Goal: Task Accomplishment & Management: Manage account settings

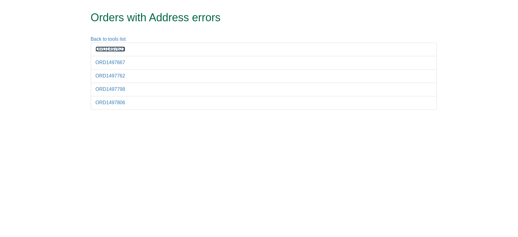
click at [111, 46] on link "ORD1497621" at bounding box center [111, 48] width 30 height 5
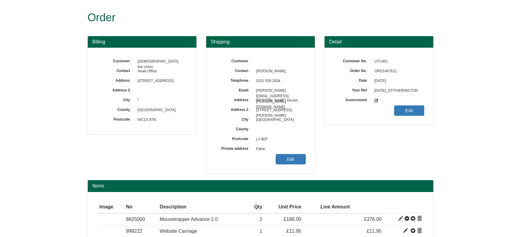
click at [383, 73] on span "ORD1497621" at bounding box center [397, 72] width 53 height 10
copy span "ORD1497621"
click at [285, 157] on link "Edit" at bounding box center [291, 159] width 30 height 10
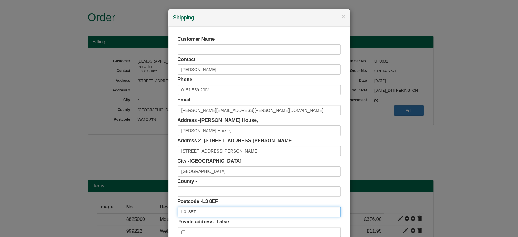
click at [186, 212] on input "L3 8EF" at bounding box center [259, 212] width 163 height 10
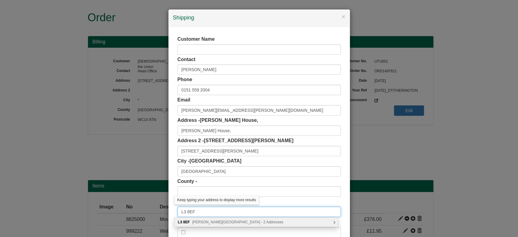
type input "L3 8EF"
click at [201, 221] on span "Churchill Way, Liverpool - 2 Addresses" at bounding box center [237, 222] width 91 height 4
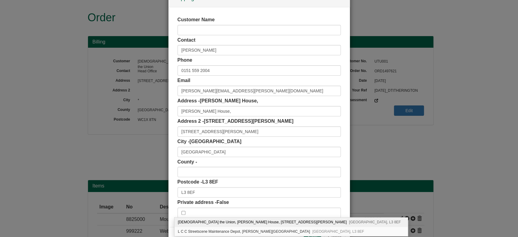
scroll to position [21, 0]
click at [223, 221] on div "Unite the Union, Jack Jones House, 2 Churchill Way Liverpool, L3 8EF" at bounding box center [292, 221] width 234 height 9
type input "[DEMOGRAPHIC_DATA] the Union"
type input "[PERSON_NAME] House, [STREET_ADDRESS][PERSON_NAME]"
type input "Merseyside"
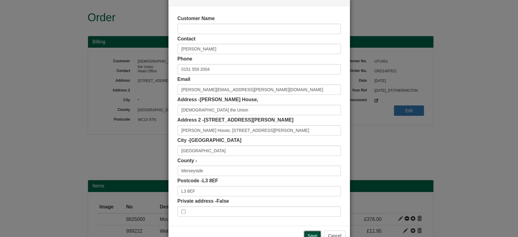
click at [304, 234] on input "Save" at bounding box center [313, 236] width 18 height 10
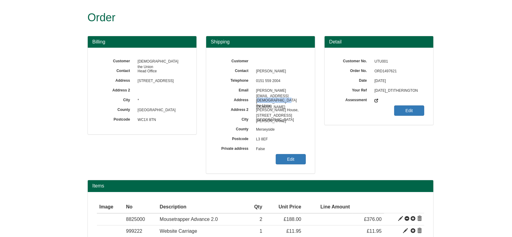
drag, startPoint x: 258, startPoint y: 99, endPoint x: 289, endPoint y: 97, distance: 31.4
click at [289, 97] on span "Unite the Union" at bounding box center [279, 101] width 53 height 10
drag, startPoint x: 257, startPoint y: 102, endPoint x: 288, endPoint y: 103, distance: 31.0
click at [288, 103] on span "Unite the Union" at bounding box center [279, 101] width 53 height 10
copy span "[DEMOGRAPHIC_DATA] the Union"
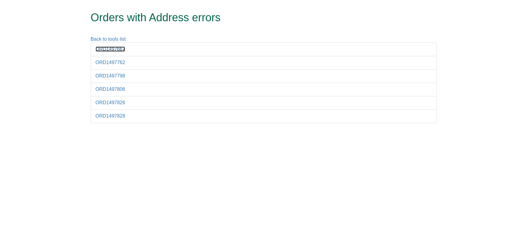
click at [116, 46] on link "ORD1497667" at bounding box center [111, 48] width 30 height 5
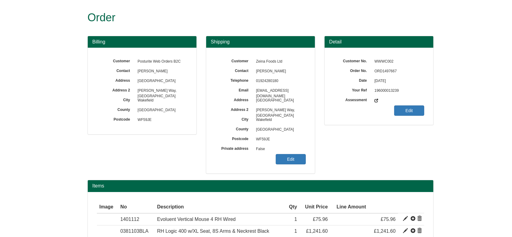
click at [389, 69] on span "ORD1497667" at bounding box center [397, 72] width 53 height 10
copy span "ORD1497667"
click at [285, 159] on link "Edit" at bounding box center [291, 159] width 30 height 10
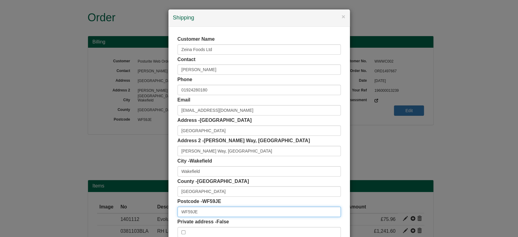
click at [187, 210] on input "WF59JE" at bounding box center [259, 212] width 163 height 10
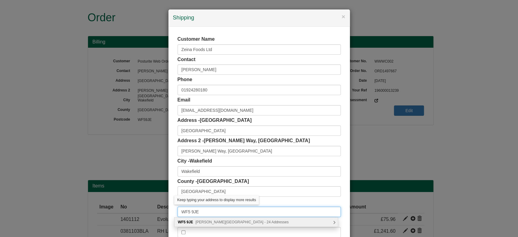
type input "WF5 9JE"
click at [202, 222] on span "Milner Way, Ossett - 24 Addresses" at bounding box center [242, 222] width 93 height 4
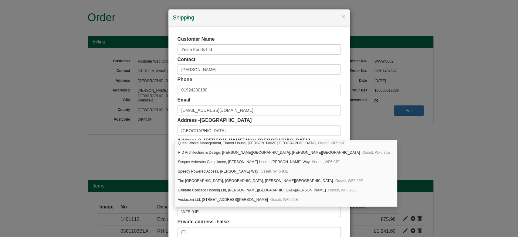
scroll to position [167, 0]
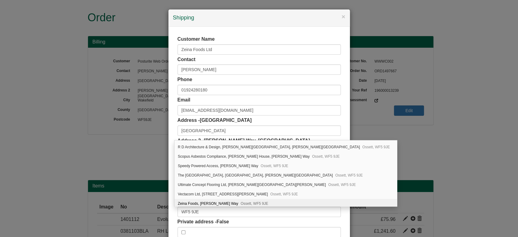
click at [337, 219] on div "Private address - False" at bounding box center [259, 227] width 163 height 19
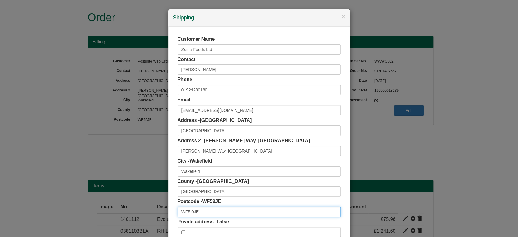
click at [212, 211] on input "WF5 9JE" at bounding box center [259, 212] width 163 height 10
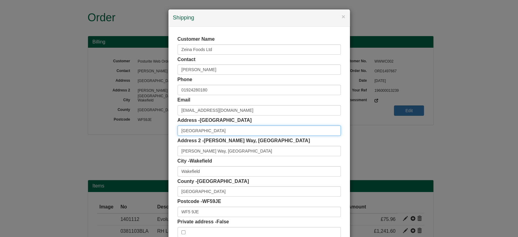
click at [205, 128] on input "Zeina House" at bounding box center [259, 130] width 163 height 10
type input "Zeina House"
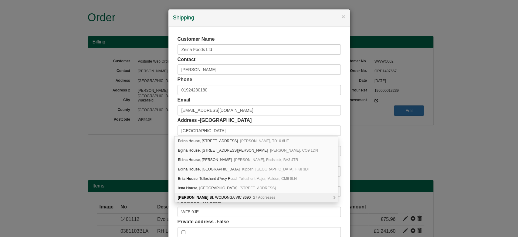
click at [240, 220] on div "Private address - False" at bounding box center [259, 227] width 163 height 19
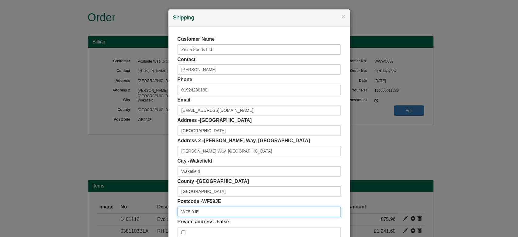
click at [215, 209] on input "WF5 9JE" at bounding box center [259, 212] width 163 height 10
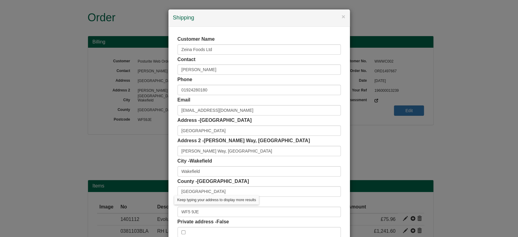
click at [222, 217] on div "Customer Name Zeina Foods Ltd Contact Mustaffa Ali Phone 01924280180 Email must…" at bounding box center [259, 136] width 163 height 201
click at [213, 210] on input "WF5 9JE" at bounding box center [259, 212] width 163 height 10
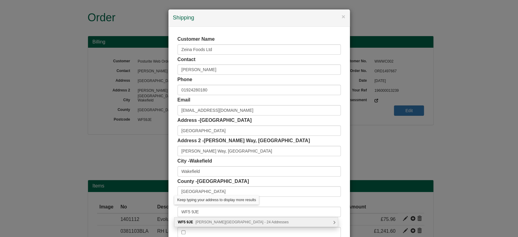
click at [223, 220] on span "Milner Way, Ossett - 24 Addresses" at bounding box center [242, 222] width 93 height 4
type input "WF5 9JE"
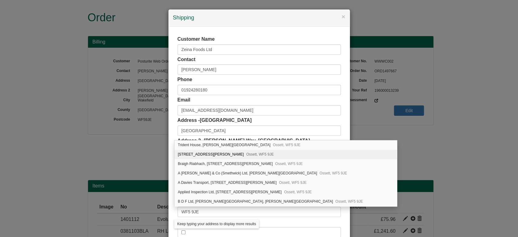
scroll to position [167, 0]
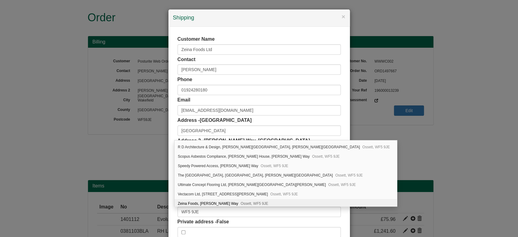
click at [217, 203] on div "Zeina Foods, Milner Way Ossett, WF5 9JE" at bounding box center [286, 203] width 223 height 9
type input "Zeina Foods"
type input "Milner Way"
type input "Ossett"
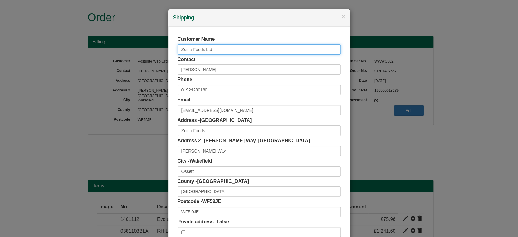
drag, startPoint x: 214, startPoint y: 50, endPoint x: 145, endPoint y: 60, distance: 69.7
click at [145, 60] on div "× Shipping Customer Name Zeina Foods Ltd Contact Mustaffa Ali Phone 01924280180…" at bounding box center [259, 118] width 518 height 237
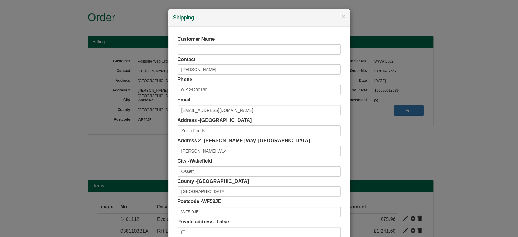
click at [169, 125] on div "Customer Name Contact Mustaffa Ali Phone 01924280180 Email mustaffa@zeinafoods.…" at bounding box center [260, 137] width 182 height 220
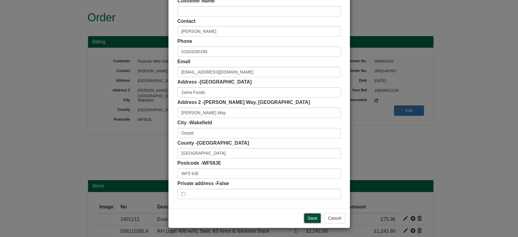
click at [306, 220] on input "Save" at bounding box center [313, 218] width 18 height 10
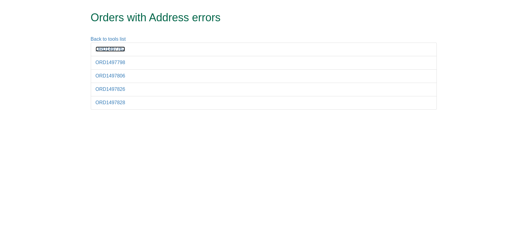
click at [120, 47] on link "ORD1497762" at bounding box center [111, 48] width 30 height 5
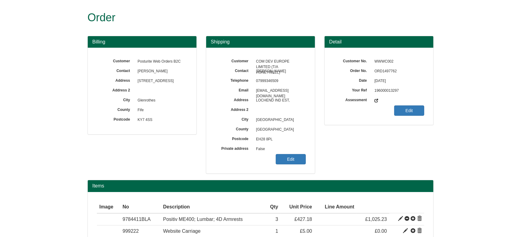
click at [380, 72] on span "ORD1497762" at bounding box center [397, 72] width 53 height 10
copy span "ORD1497762"
click at [291, 157] on link "Edit" at bounding box center [291, 159] width 30 height 10
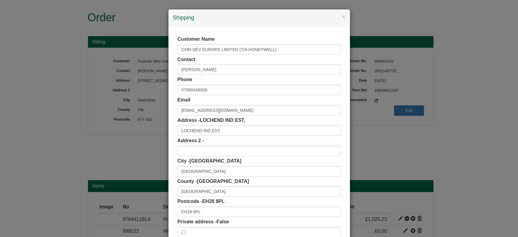
click at [291, 157] on div "Customer Name COM DEV EUROPE LIMITED (T/A HONEYWELL) Contact Amanda Coughlan Ph…" at bounding box center [259, 136] width 163 height 201
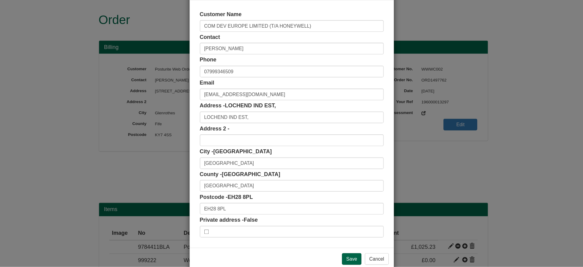
scroll to position [9, 0]
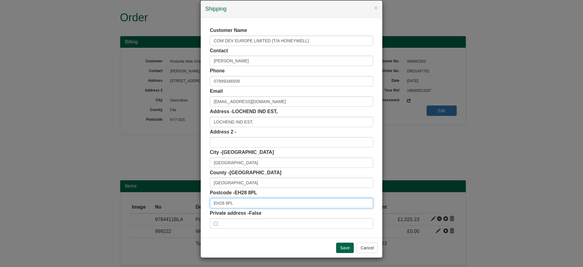
click at [253, 204] on input "EH28 8PL" at bounding box center [291, 203] width 163 height 10
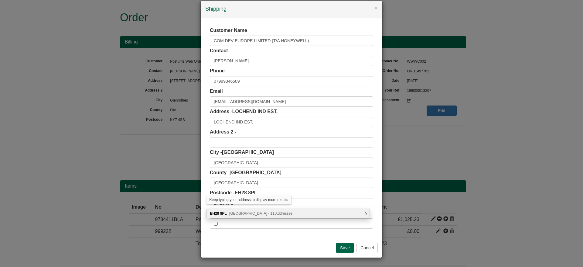
click at [263, 211] on span "Lochend Industrial Estate, Newbridge - 11 Addresses" at bounding box center [260, 213] width 63 height 4
type input "EH28 8PL"
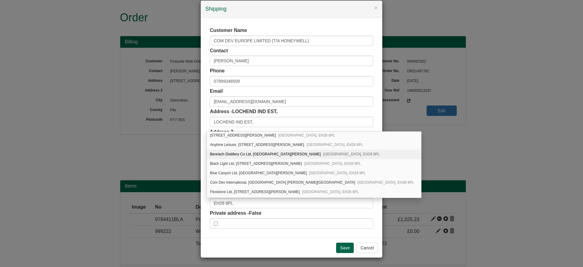
scroll to position [0, 0]
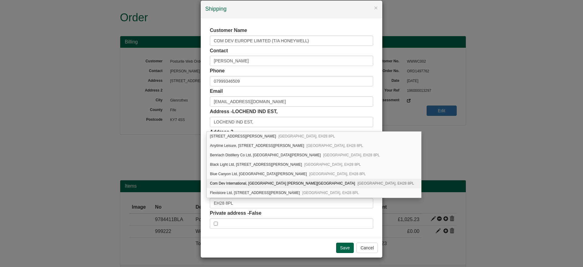
click at [297, 181] on div "Com Dev International, Lochend Industrial Estate Queen Anne Drive Newbridge, EH…" at bounding box center [314, 183] width 214 height 9
type input "Com Dev International"
type input "Lochend Industrial Estate, Queen Anne Drive"
type input "Midlothian"
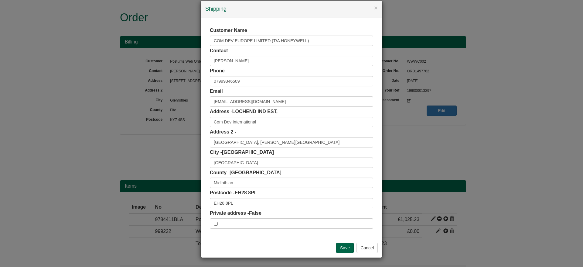
click at [337, 237] on div "Save Cancel" at bounding box center [292, 248] width 182 height 20
click at [339, 237] on input "Save" at bounding box center [345, 247] width 18 height 10
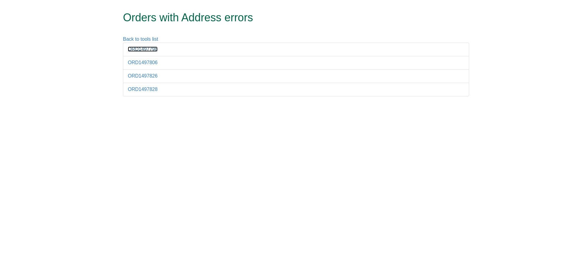
click at [135, 46] on link "ORD1497798" at bounding box center [143, 48] width 30 height 5
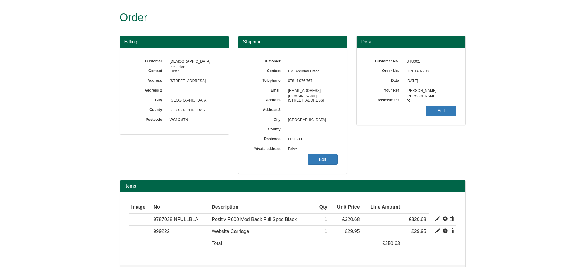
click at [419, 75] on span "ORD1497798" at bounding box center [430, 72] width 53 height 10
copy span "ORD1497798"
click at [326, 159] on link "Edit" at bounding box center [323, 159] width 30 height 10
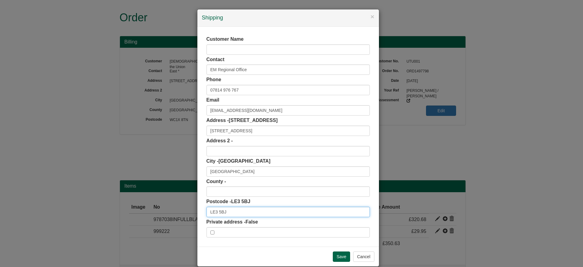
click at [238, 209] on input "LE3 5BJ" at bounding box center [288, 212] width 163 height 10
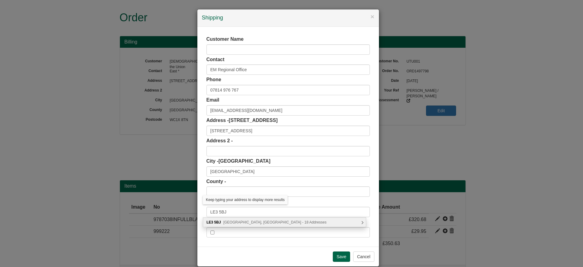
click at [245, 223] on span "Bath Lane, Leicester - 18 Addresses" at bounding box center [274, 222] width 103 height 4
type input "LE3 5BJ"
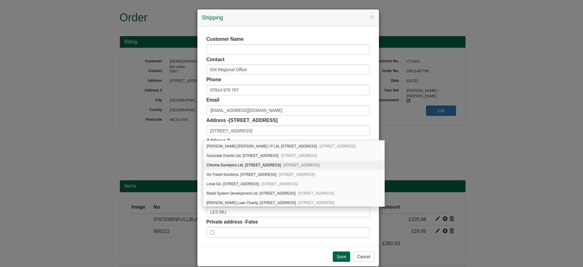
scroll to position [55, 0]
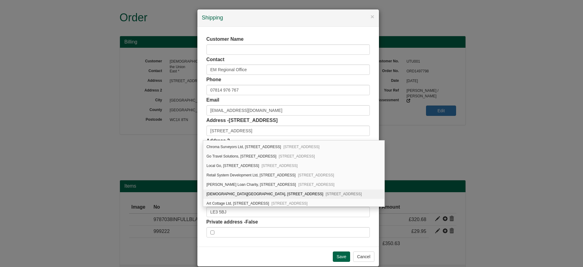
click at [285, 195] on div "Unite the Union, Riverside Building, 102 Bath Lane Leicester, LE3 5BJ" at bounding box center [293, 193] width 181 height 9
type input "Unite the Union"
type input "Riverside Building, 102 Bath Lane"
type input "Leicestershire"
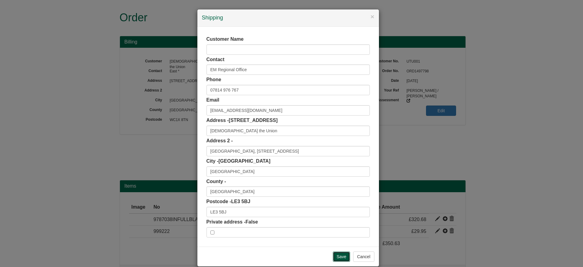
click at [337, 255] on input "Save" at bounding box center [342, 256] width 18 height 10
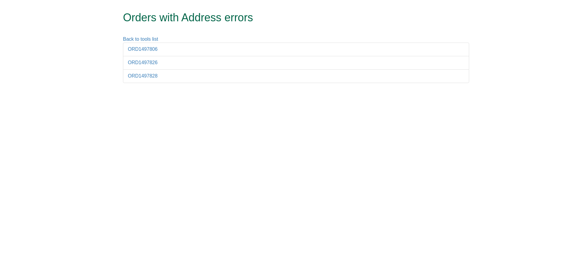
click at [143, 52] on li "ORD1497806" at bounding box center [296, 50] width 346 height 14
click at [135, 47] on link "ORD1497806" at bounding box center [143, 48] width 30 height 5
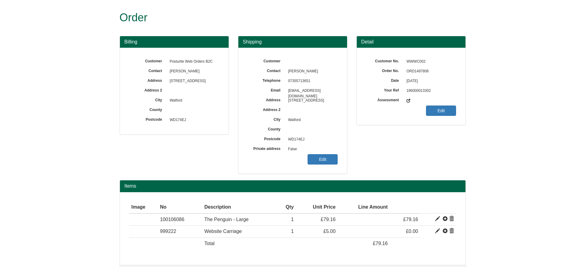
click at [413, 74] on span "ORD1497806" at bounding box center [430, 72] width 53 height 10
copy span "ORD1497806"
click at [324, 157] on link "Edit" at bounding box center [323, 159] width 30 height 10
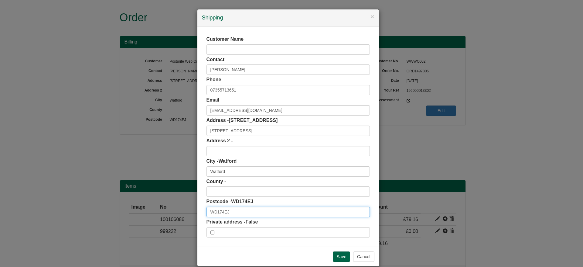
click at [219, 211] on input "WD174EJ" at bounding box center [288, 212] width 163 height 10
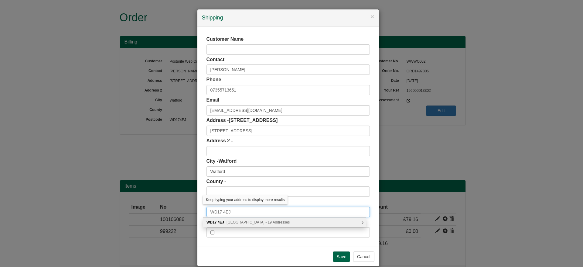
type input "WD17 4EJ"
click at [264, 220] on span "Malden Road, Watford - 19 Addresses" at bounding box center [258, 222] width 63 height 4
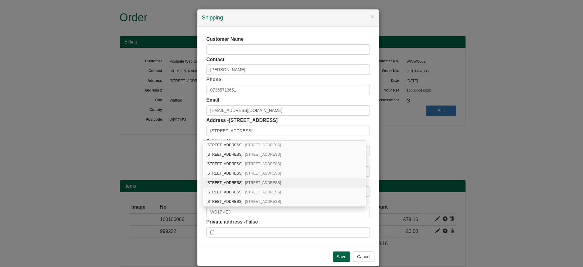
click at [339, 182] on div "Flat 6, Cassio Apartments, 1 Malden Road Watford, WD17 4EJ" at bounding box center [284, 182] width 163 height 9
type input "Flat 6, Cassio Apartments"
type input "1 Malden Road"
type input "Hertfordshire"
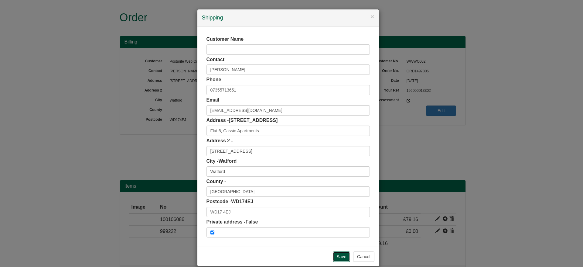
click at [333, 256] on input "Save" at bounding box center [342, 256] width 18 height 10
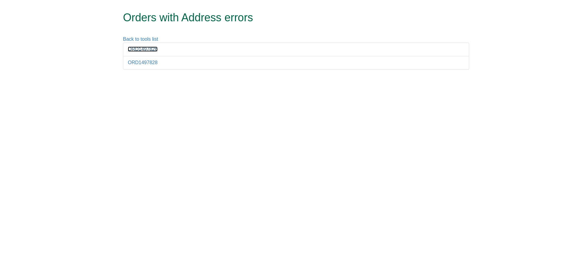
click at [143, 49] on link "ORD1497826" at bounding box center [143, 48] width 30 height 5
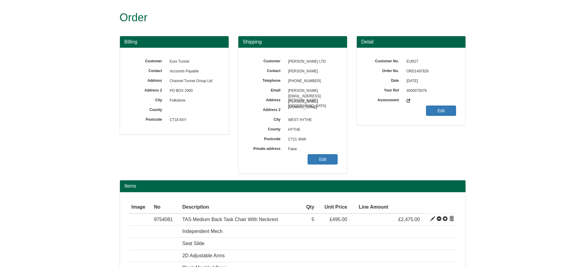
click at [410, 68] on span "ORD1497826" at bounding box center [430, 72] width 53 height 10
copy span "ORD1497826"
click at [337, 158] on link "Edit" at bounding box center [323, 159] width 30 height 10
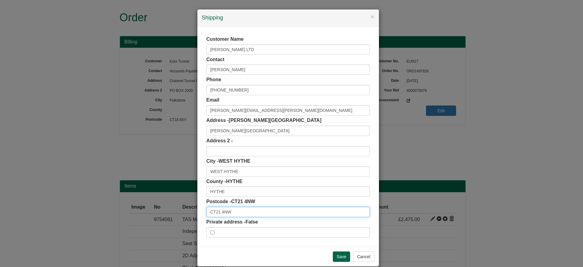
click at [239, 213] on input "CT21 4NW" at bounding box center [288, 212] width 163 height 10
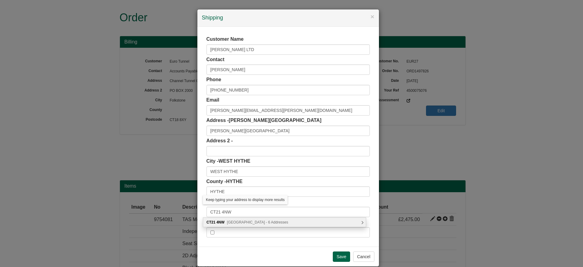
click at [259, 223] on span "[GEOGRAPHIC_DATA] - 6 Addresses" at bounding box center [257, 222] width 61 height 4
type input "CT21 4NW"
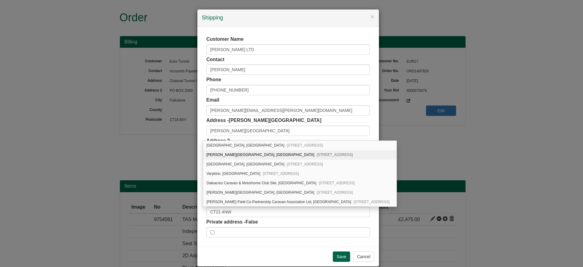
click at [287, 152] on div "[PERSON_NAME][STREET_ADDRESS]" at bounding box center [299, 154] width 193 height 9
type input "[PERSON_NAME][GEOGRAPHIC_DATA], [GEOGRAPHIC_DATA]"
type input "West Hythe"
type input "Hythe"
type input "Kent"
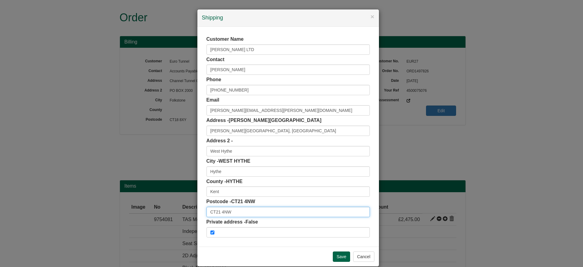
click at [258, 209] on input "CT21 4NW" at bounding box center [288, 212] width 163 height 10
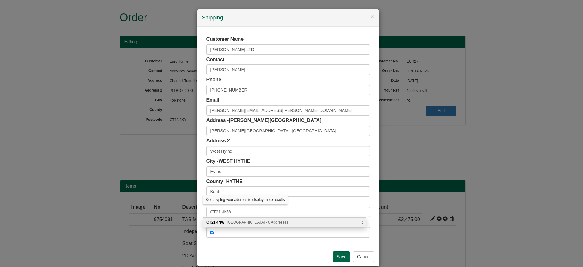
click at [266, 223] on span "[GEOGRAPHIC_DATA] - 6 Addresses" at bounding box center [257, 222] width 61 height 4
type input "CT21 4NW"
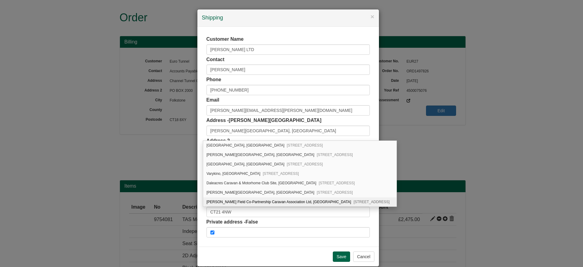
click at [288, 247] on div "Save Cancel" at bounding box center [288, 256] width 182 height 20
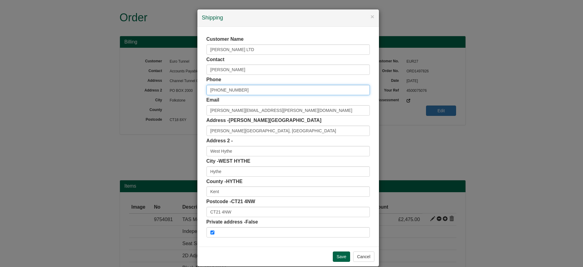
click at [212, 91] on input "[PHONE_NUMBER]" at bounding box center [288, 90] width 163 height 10
click at [236, 89] on input "07884665613" at bounding box center [288, 90] width 163 height 10
type input "07884665613"
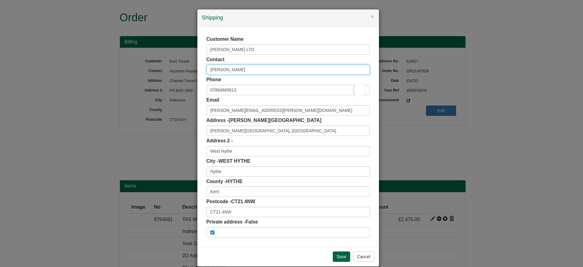
click at [234, 69] on input "[PERSON_NAME]" at bounding box center [288, 69] width 163 height 10
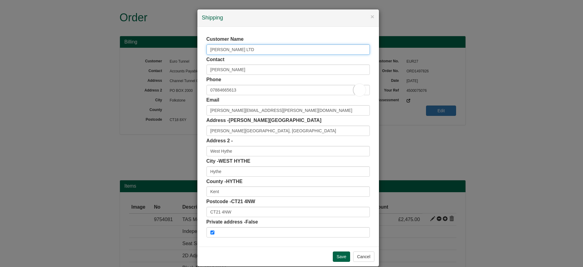
click at [239, 45] on input "[PERSON_NAME] LTD" at bounding box center [288, 49] width 163 height 10
drag, startPoint x: 188, startPoint y: 54, endPoint x: 185, endPoint y: 53, distance: 3.4
click at [185, 53] on div "× Shipping Customer Name [PERSON_NAME] LTD Contact [PERSON_NAME] Phone [PHONE_N…" at bounding box center [291, 133] width 583 height 267
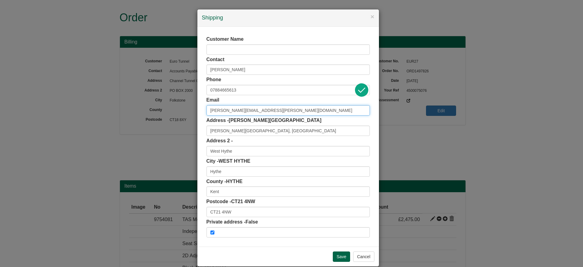
click at [268, 112] on input "[PERSON_NAME][EMAIL_ADDRESS][PERSON_NAME][DOMAIN_NAME]" at bounding box center [288, 110] width 163 height 10
click at [340, 256] on input "Save" at bounding box center [342, 256] width 18 height 10
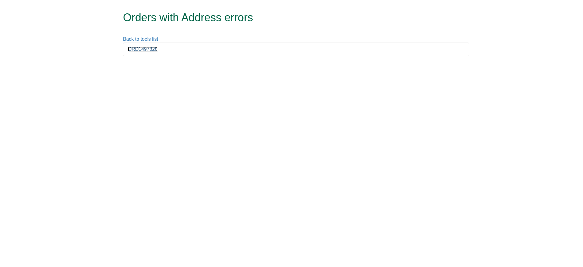
click at [147, 49] on link "ORD1497828" at bounding box center [143, 48] width 30 height 5
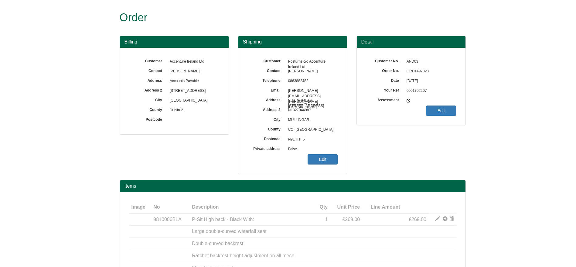
click at [417, 71] on span "ORD1497828" at bounding box center [430, 72] width 53 height 10
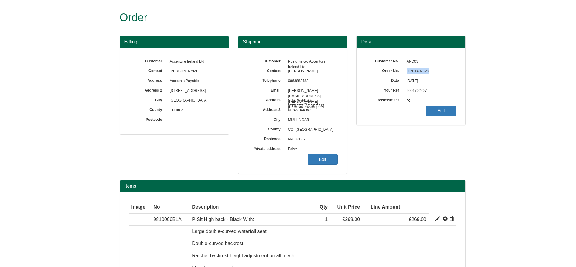
copy span "ORD1497828"
click at [333, 158] on link "Edit" at bounding box center [323, 159] width 30 height 10
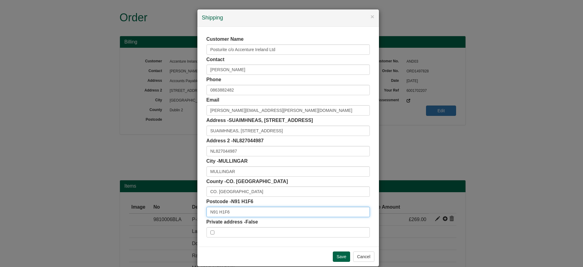
drag, startPoint x: 236, startPoint y: 214, endPoint x: 175, endPoint y: 217, distance: 61.5
click at [175, 217] on div "× Shipping Customer Name Posturite c/o Accenture Ireland Ltd Contact Paul Gilbr…" at bounding box center [291, 133] width 583 height 267
click at [355, 254] on button "Cancel" at bounding box center [363, 256] width 21 height 10
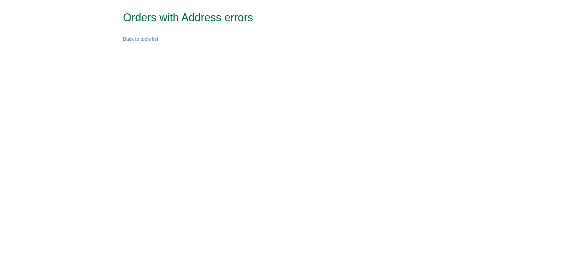
click at [290, 49] on html "Orders with Address errors Back to tools list" at bounding box center [291, 24] width 583 height 49
